Goal: Find specific page/section: Find specific page/section

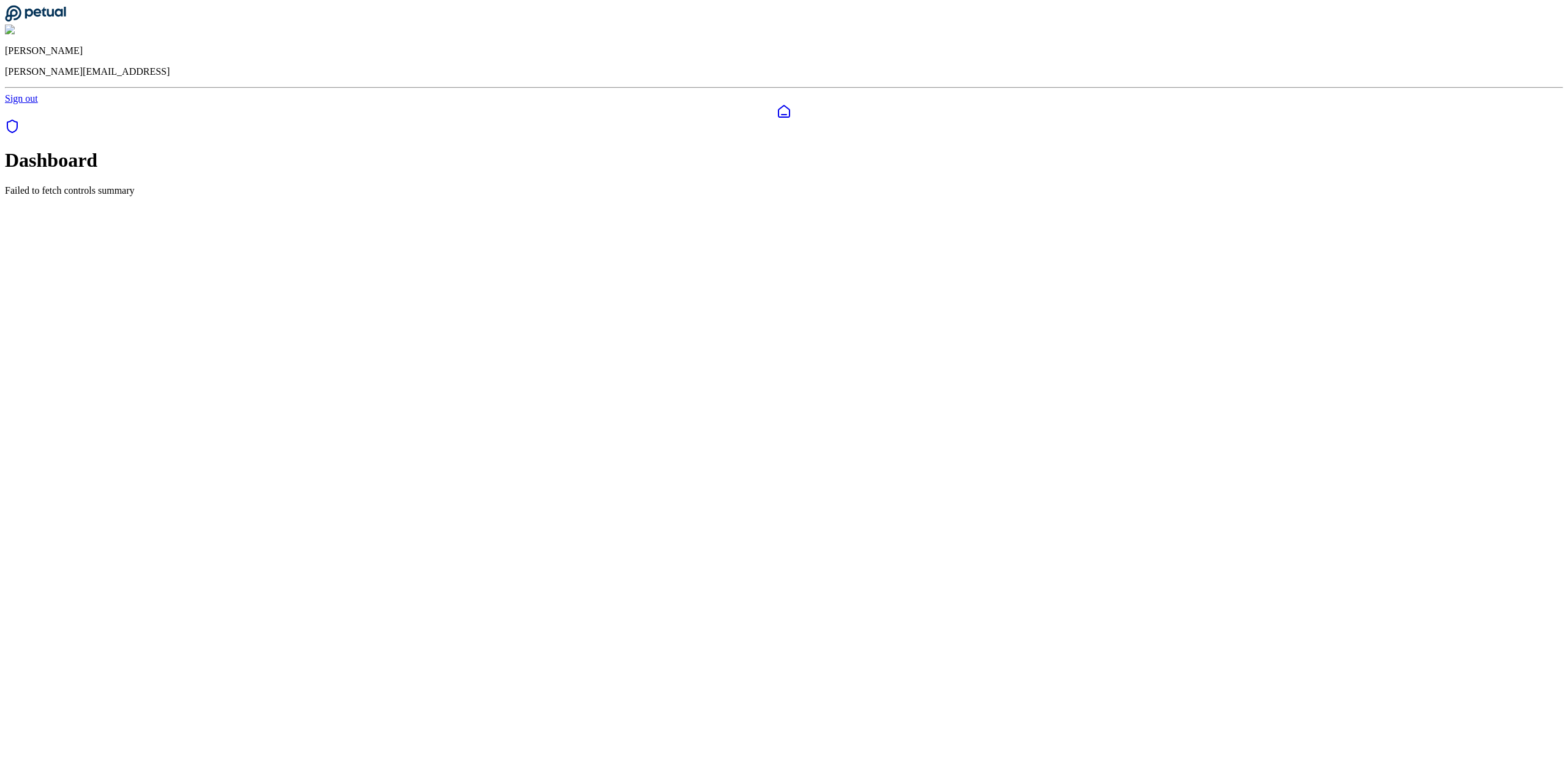
click at [777, 104] on icon at bounding box center [784, 112] width 15 height 15
